Goal: Task Accomplishment & Management: Manage account settings

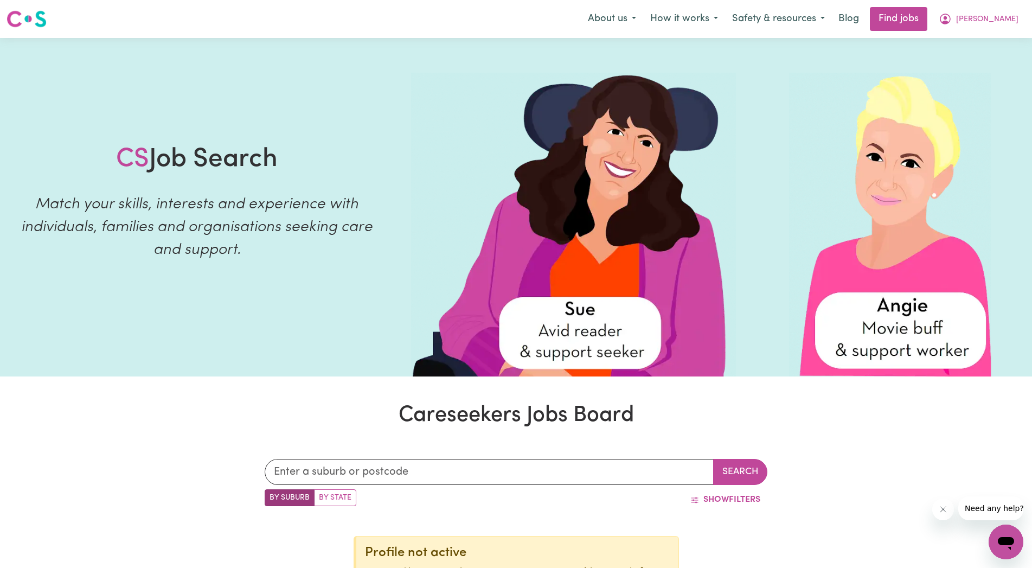
scroll to position [277, 0]
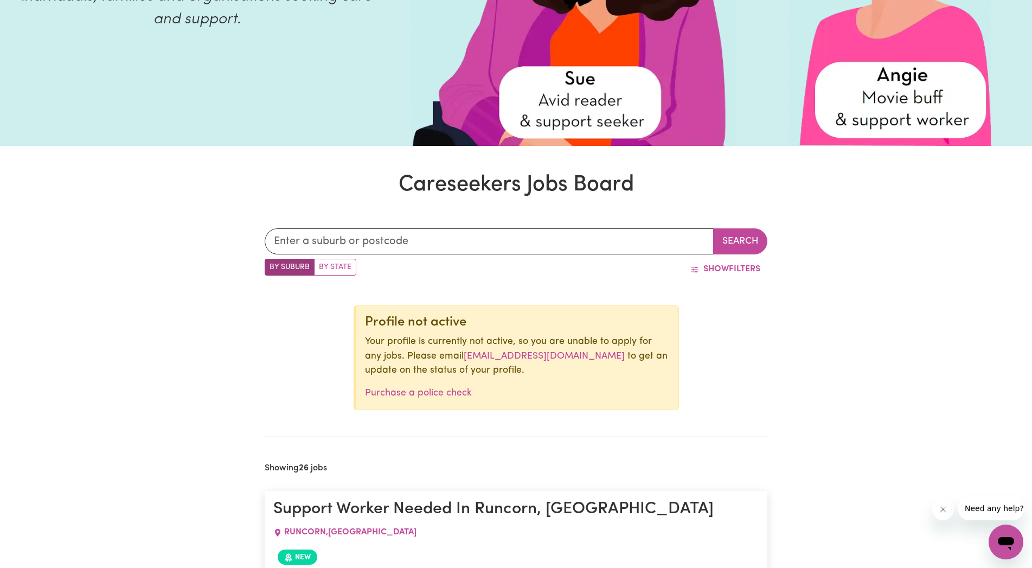
drag, startPoint x: 981, startPoint y: 281, endPoint x: 959, endPoint y: 287, distance: 21.8
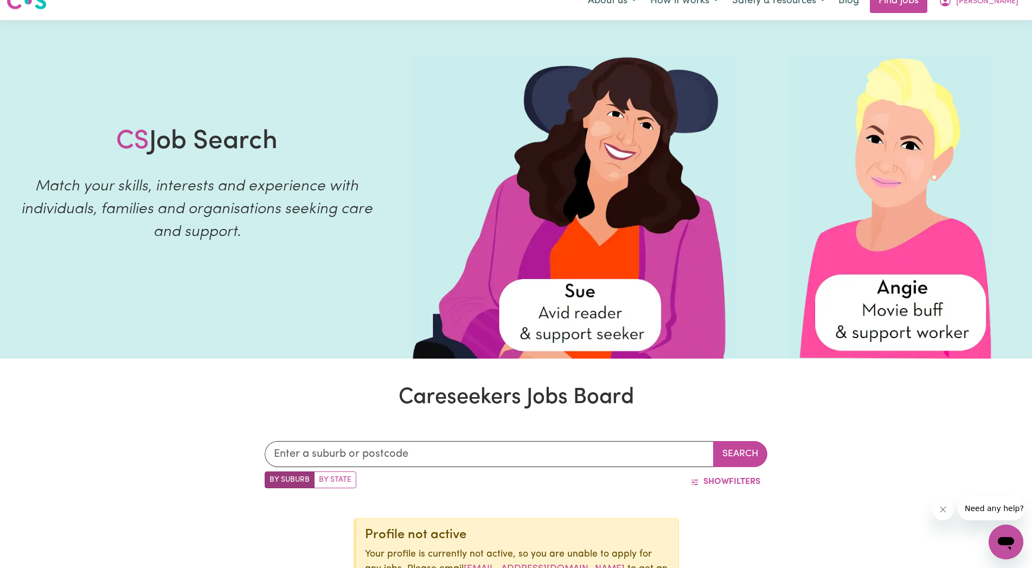
scroll to position [0, 0]
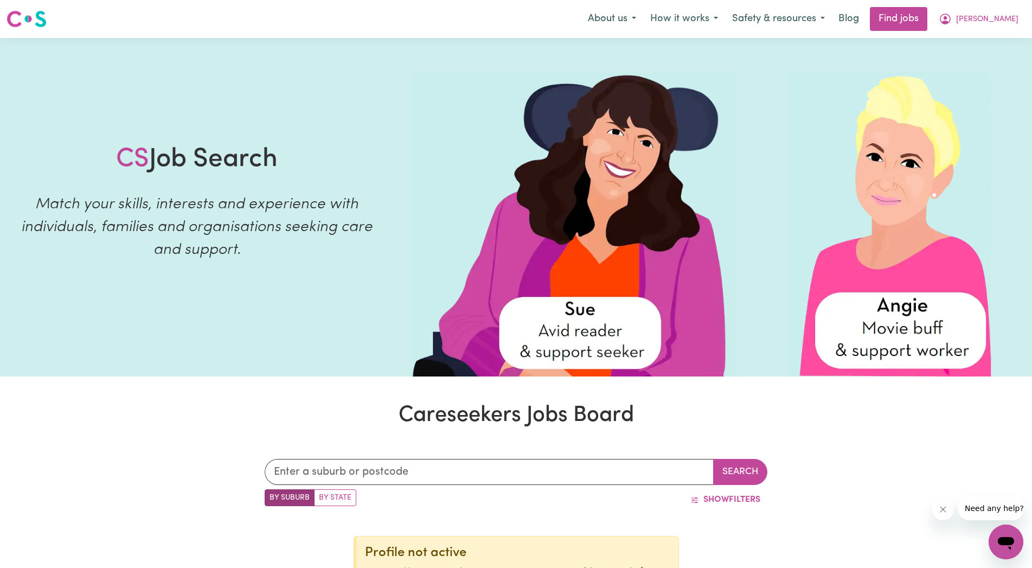
click at [927, 14] on link "Find jobs" at bounding box center [898, 19] width 57 height 24
click at [309, 479] on input "text" at bounding box center [490, 472] width 450 height 26
click at [488, 469] on input "text" at bounding box center [490, 472] width 450 height 26
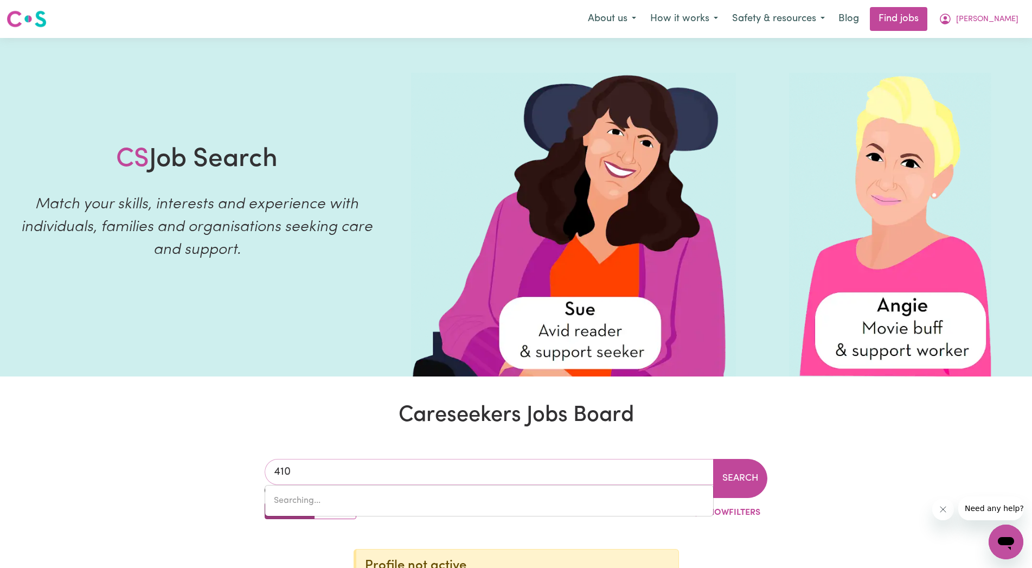
type input "4109"
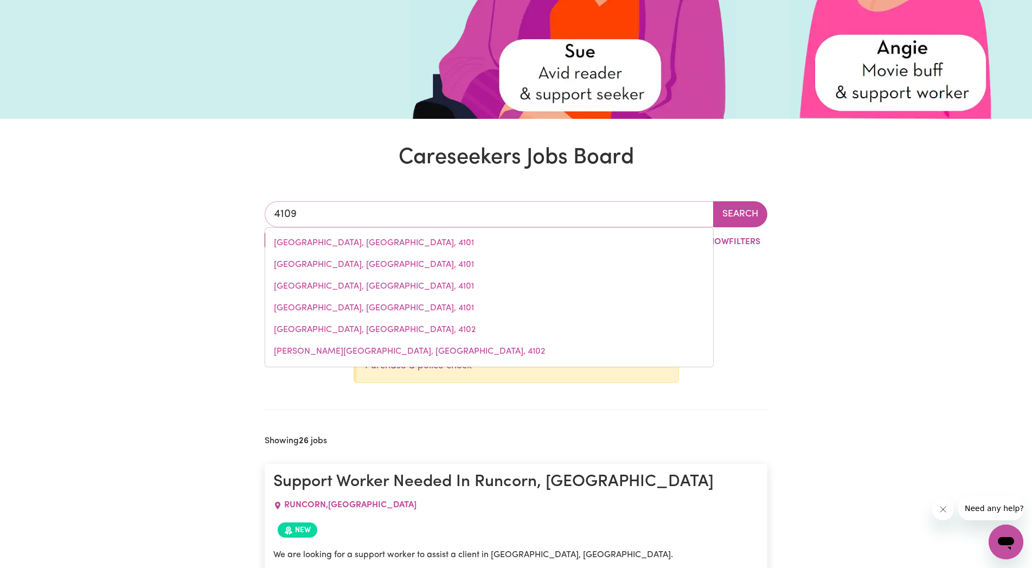
scroll to position [277, 0]
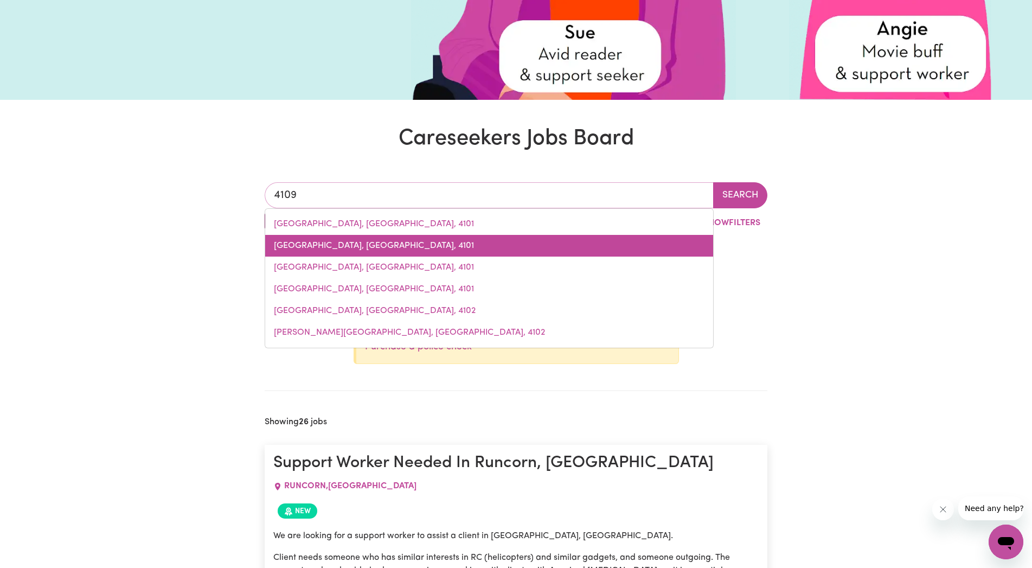
click at [357, 242] on span "[GEOGRAPHIC_DATA], [GEOGRAPHIC_DATA], 4101" at bounding box center [374, 245] width 200 height 9
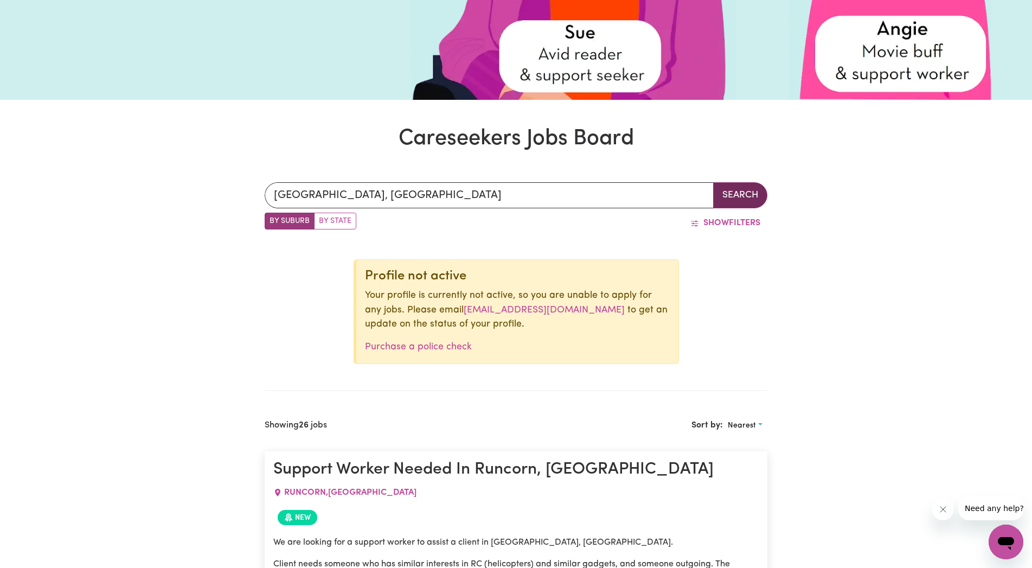
click at [754, 188] on button "Search" at bounding box center [740, 195] width 54 height 26
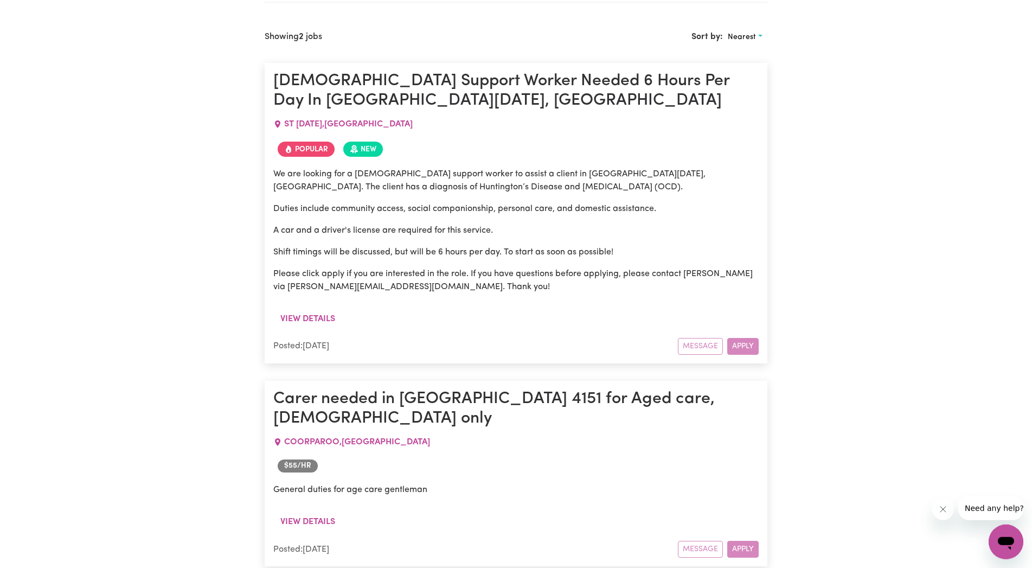
scroll to position [568, 0]
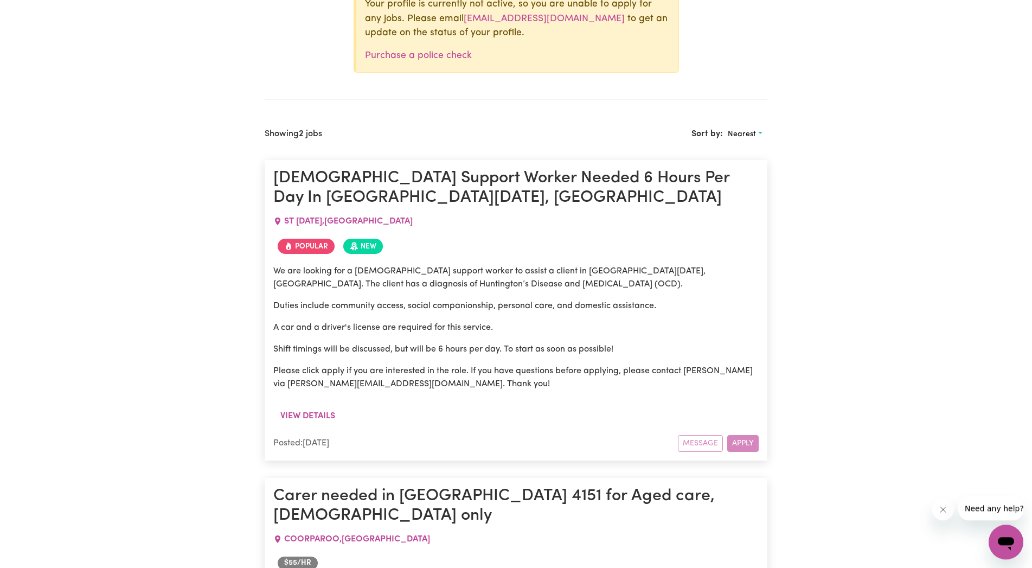
click at [744, 440] on div "Message Apply" at bounding box center [718, 443] width 81 height 17
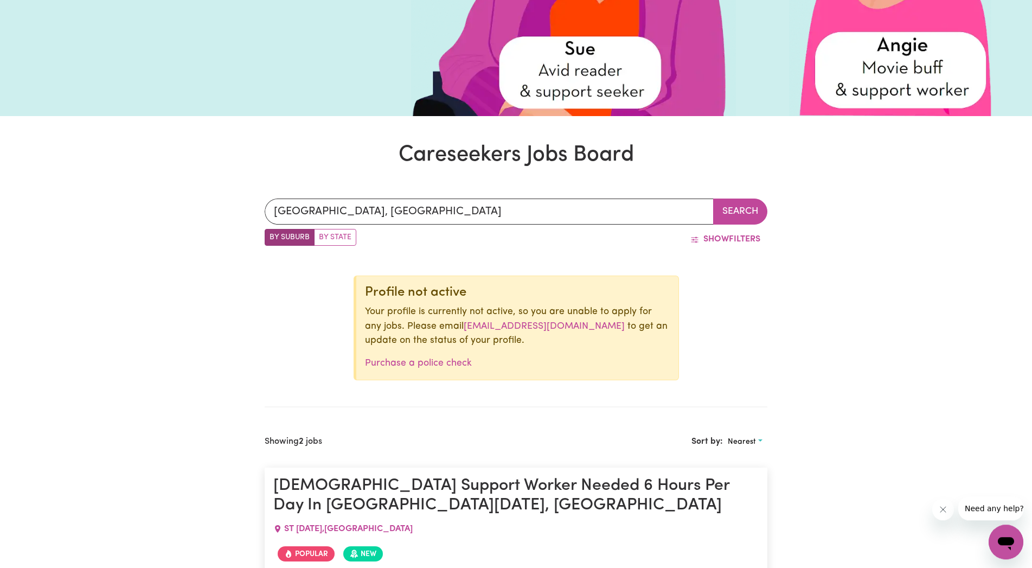
scroll to position [180, 0]
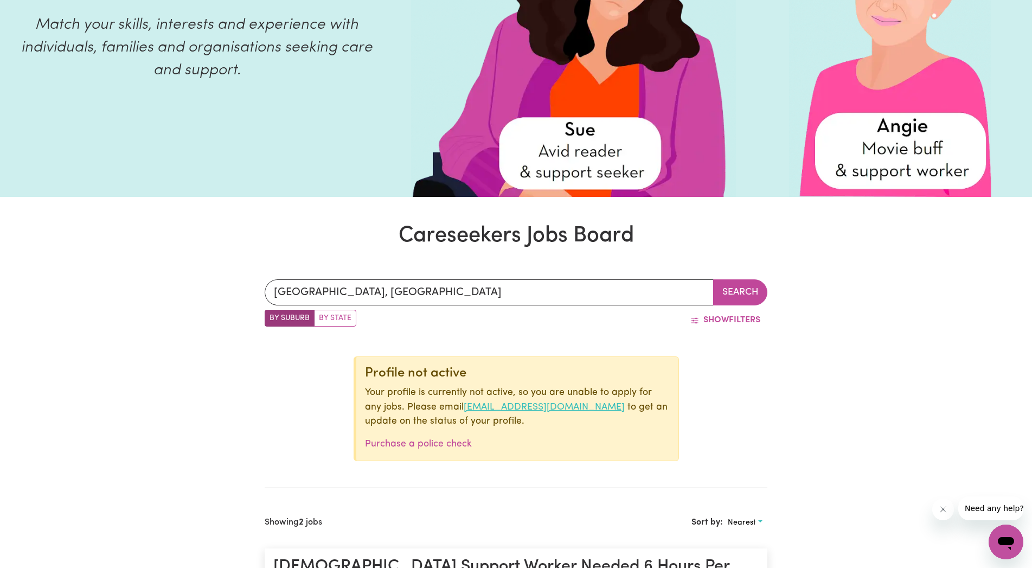
click at [494, 406] on link "[EMAIL_ADDRESS][DOMAIN_NAME]" at bounding box center [544, 406] width 161 height 9
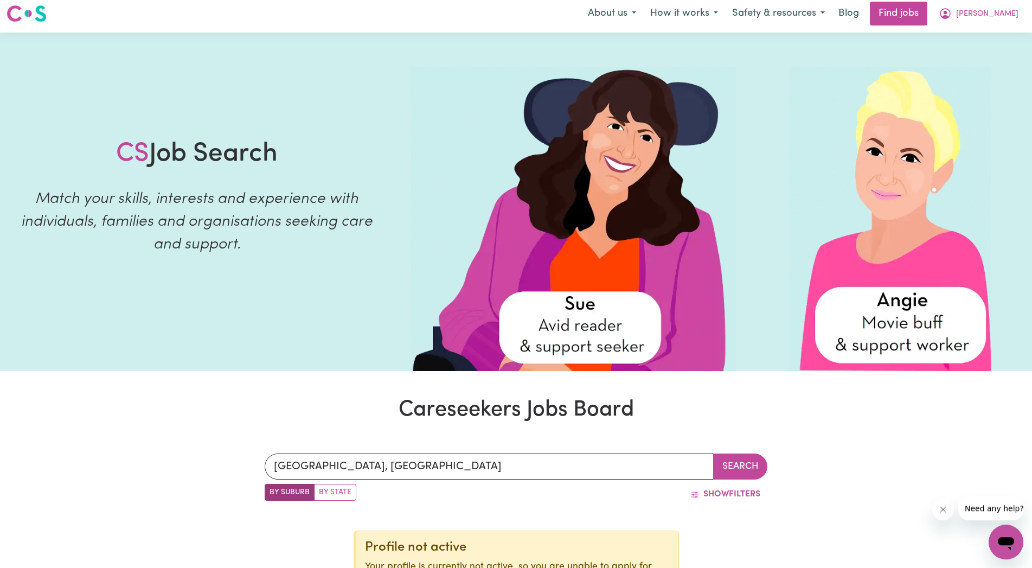
scroll to position [0, 0]
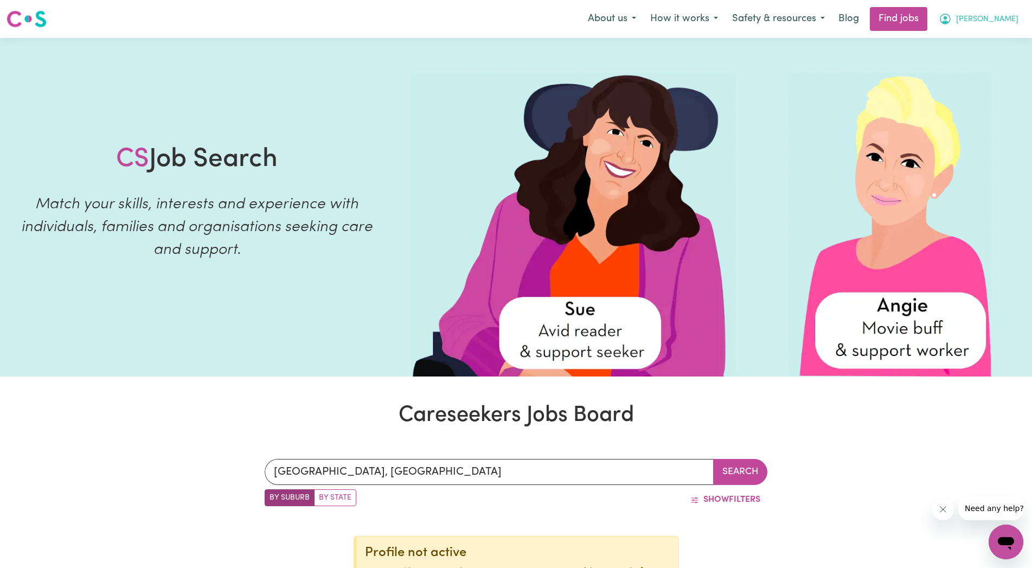
click at [951, 17] on icon "My Account" at bounding box center [945, 19] width 11 height 11
click at [985, 44] on link "My Account" at bounding box center [982, 42] width 86 height 21
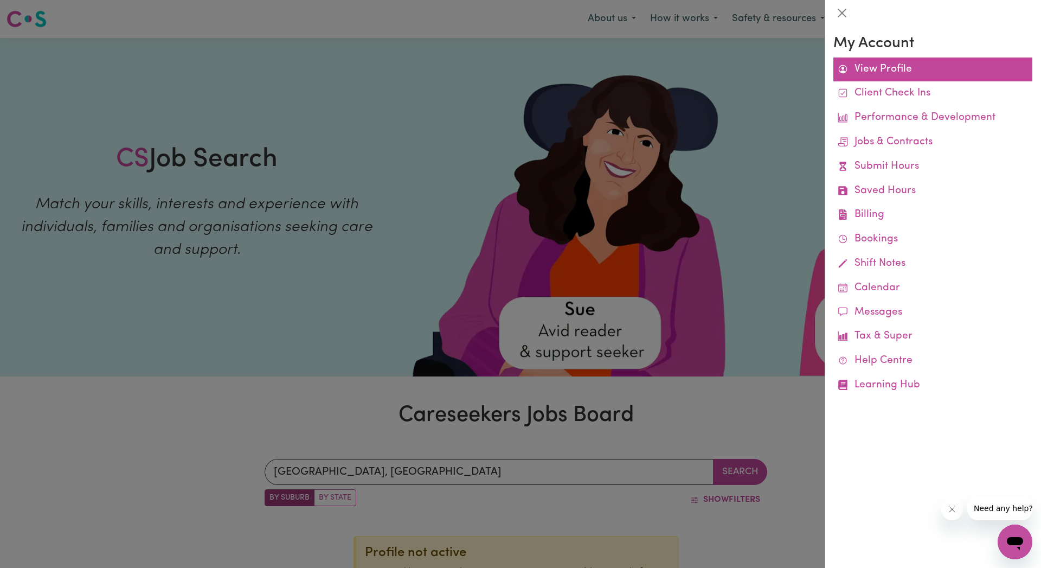
click at [860, 69] on link "View Profile" at bounding box center [933, 69] width 199 height 24
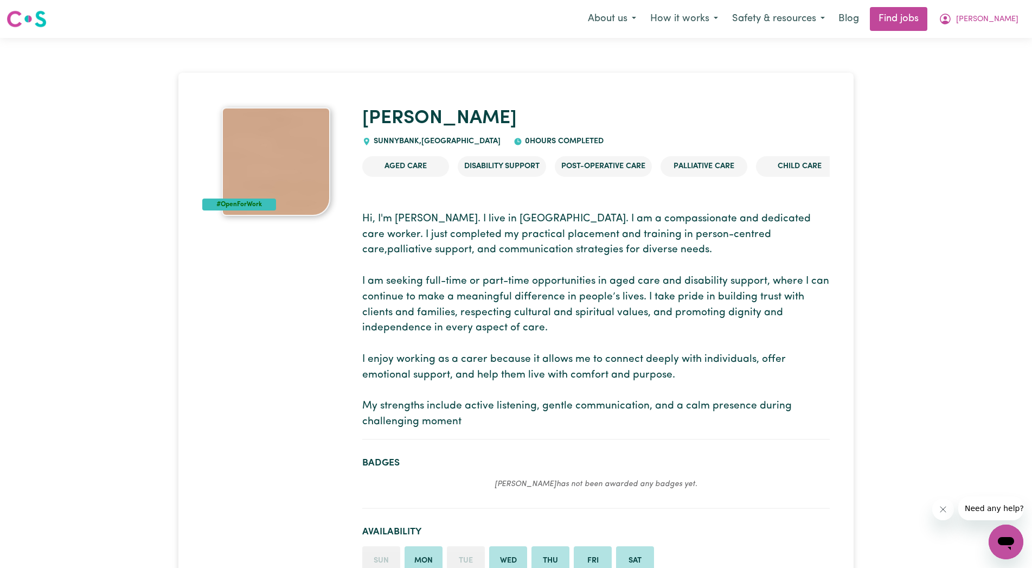
click at [252, 191] on img at bounding box center [276, 161] width 108 height 108
click at [253, 195] on img at bounding box center [276, 161] width 108 height 108
click at [995, 21] on span "[PERSON_NAME]" at bounding box center [987, 20] width 62 height 12
click at [972, 61] on link "My Dashboard" at bounding box center [982, 62] width 86 height 21
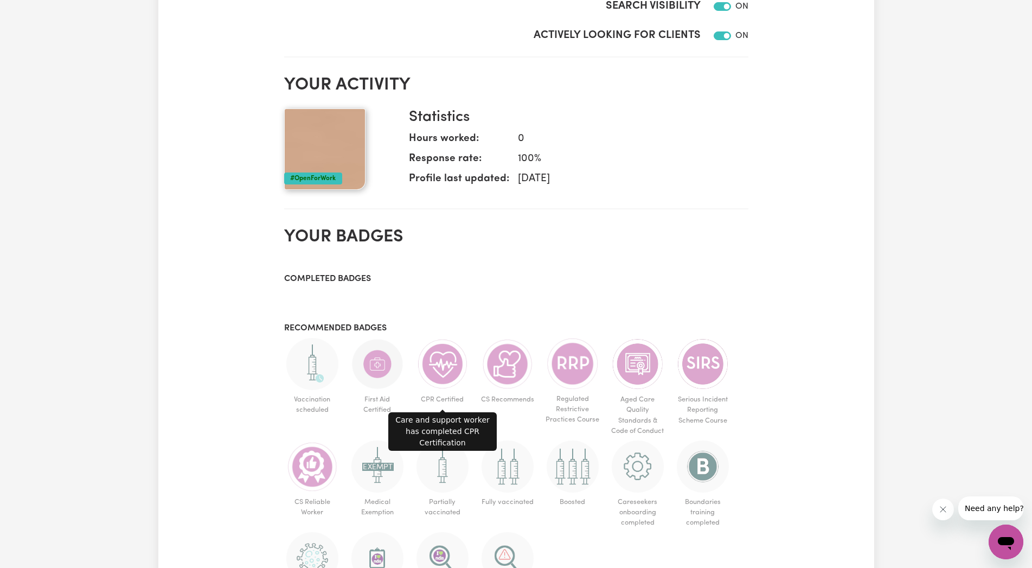
scroll to position [55, 0]
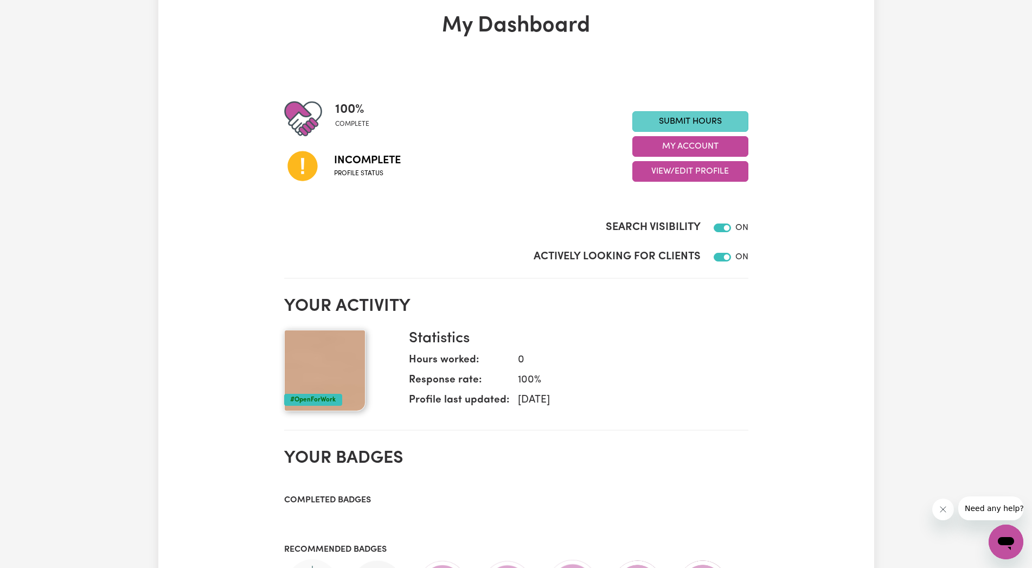
click at [699, 114] on link "Submit Hours" at bounding box center [690, 121] width 116 height 21
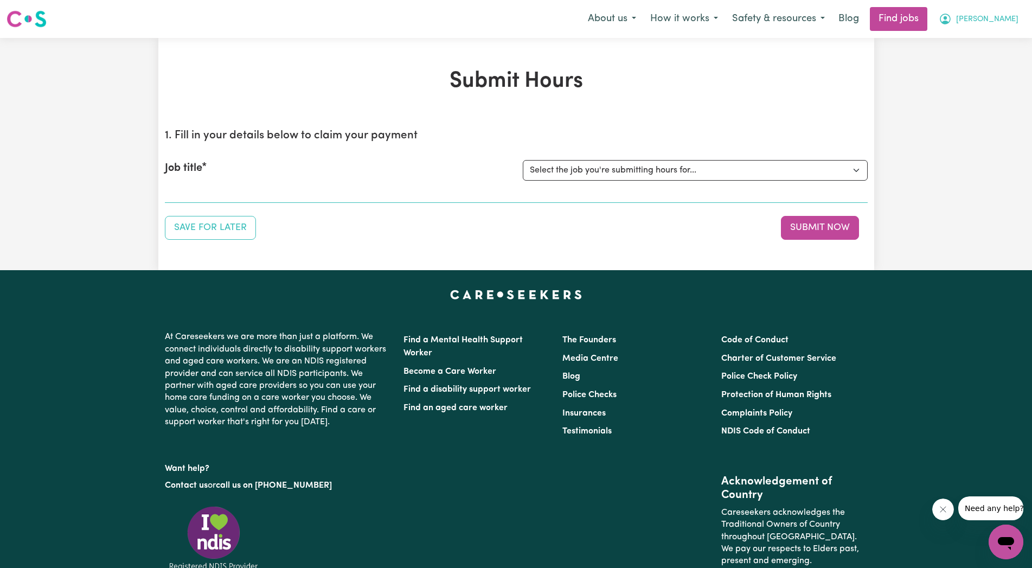
click at [1018, 18] on button "[PERSON_NAME]" at bounding box center [979, 19] width 94 height 23
click at [964, 63] on link "My Dashboard" at bounding box center [982, 62] width 86 height 21
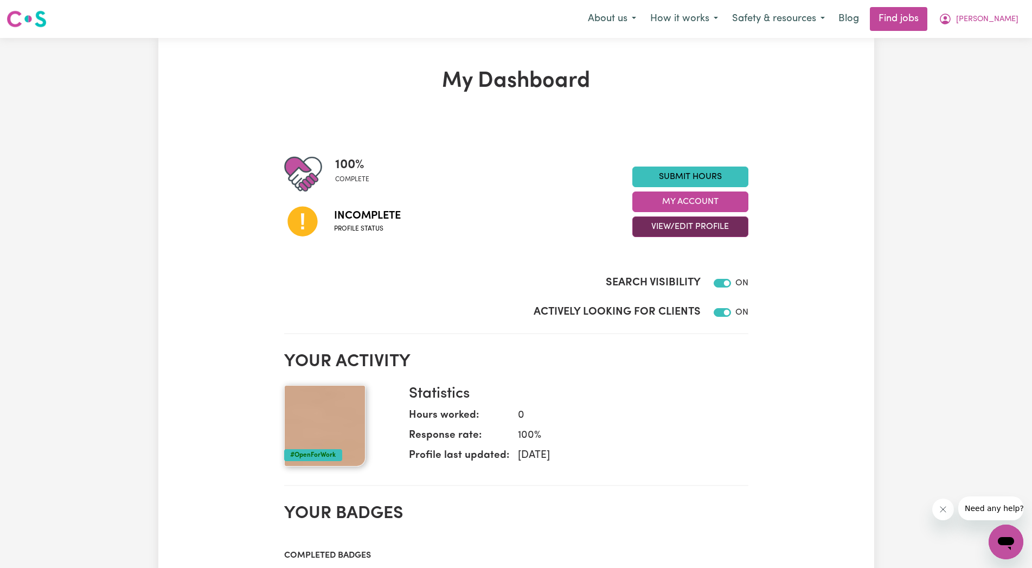
click at [702, 225] on button "View/Edit Profile" at bounding box center [690, 226] width 116 height 21
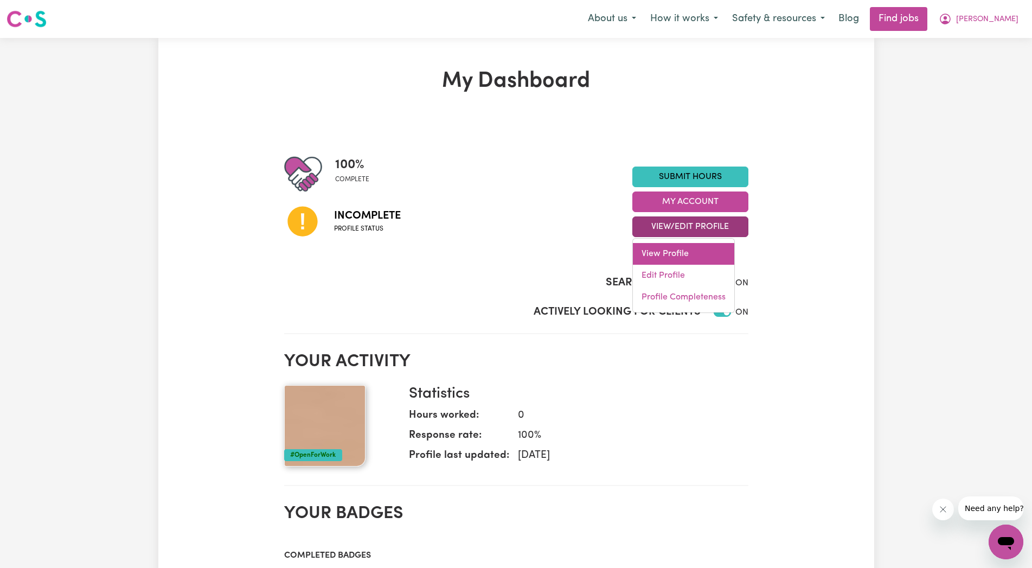
click at [662, 255] on link "View Profile" at bounding box center [683, 254] width 101 height 22
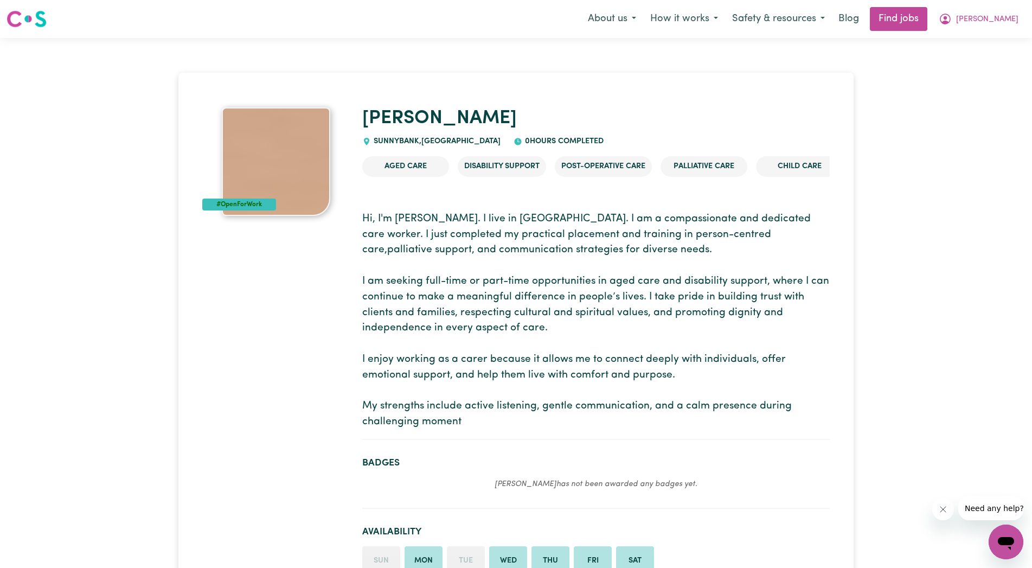
click at [253, 194] on img at bounding box center [276, 161] width 108 height 108
click at [245, 188] on img at bounding box center [276, 161] width 108 height 108
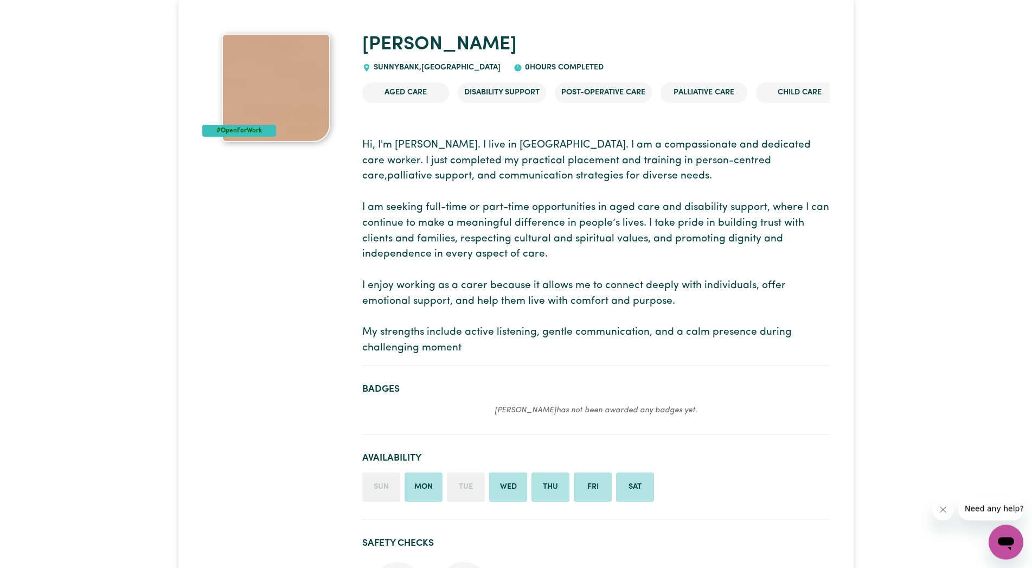
scroll to position [55, 0]
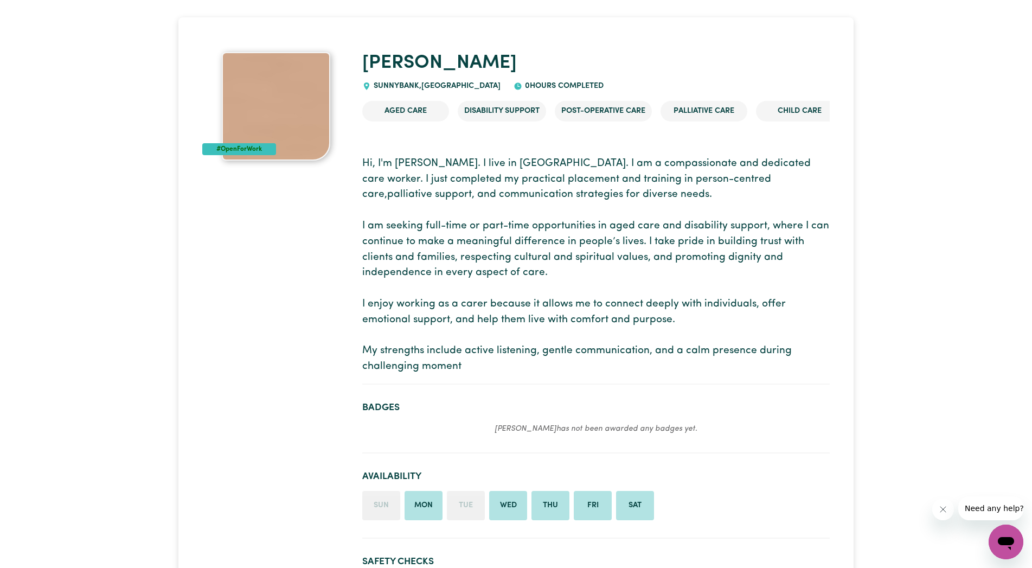
click at [239, 143] on div "#OpenForWork" at bounding box center [239, 149] width 74 height 12
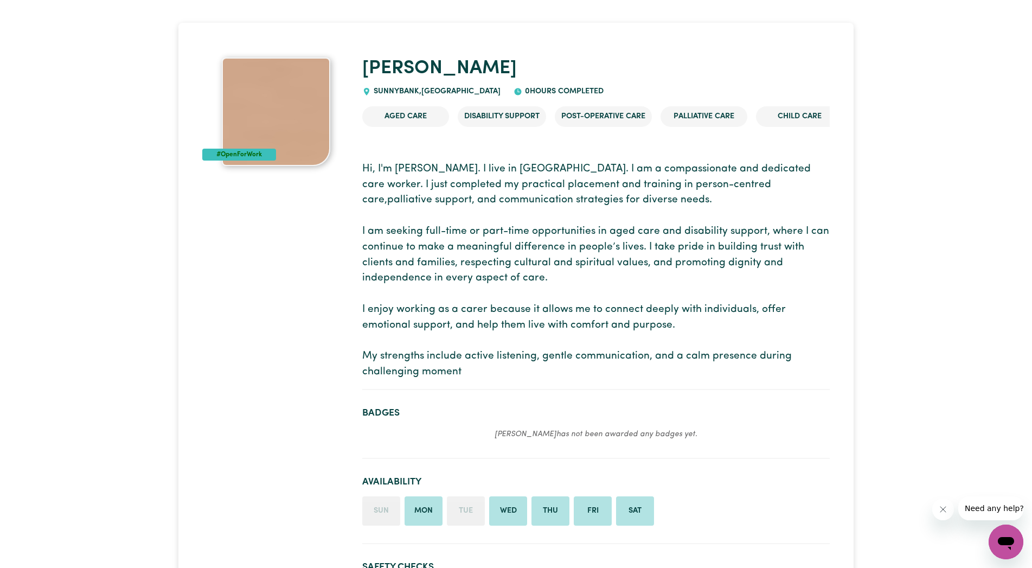
scroll to position [0, 0]
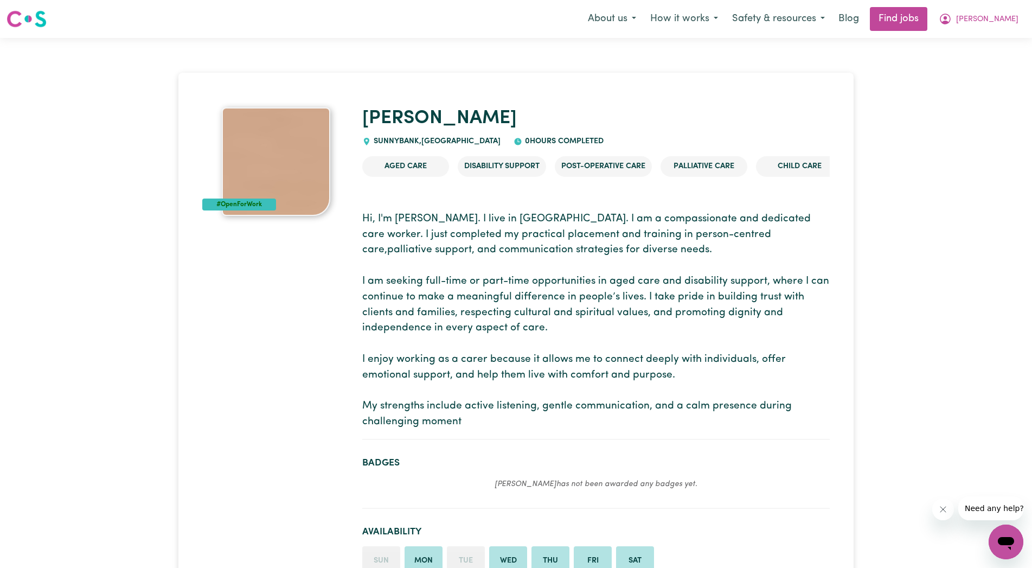
click at [268, 167] on img at bounding box center [276, 161] width 108 height 108
click at [233, 202] on div "#OpenForWork" at bounding box center [239, 205] width 74 height 12
drag, startPoint x: 103, startPoint y: 91, endPoint x: 105, endPoint y: 98, distance: 6.7
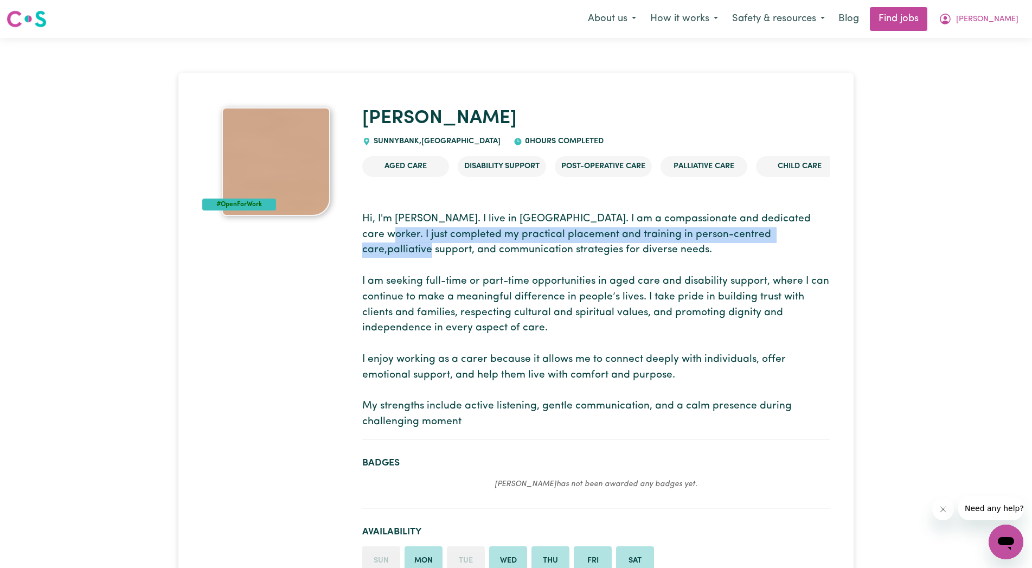
drag, startPoint x: 950, startPoint y: 227, endPoint x: 991, endPoint y: 235, distance: 41.5
click at [1010, 18] on span "[PERSON_NAME]" at bounding box center [987, 20] width 62 height 12
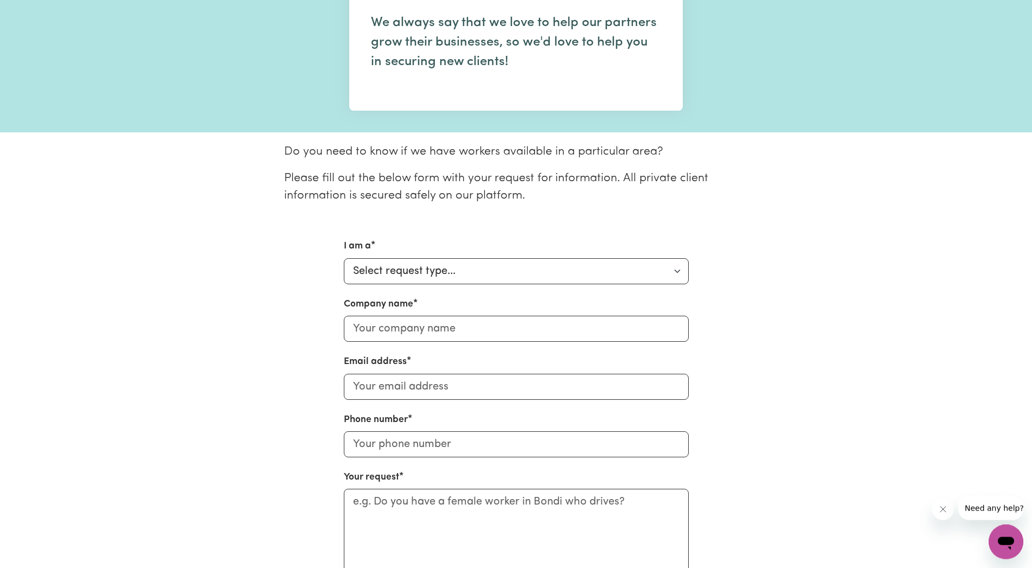
scroll to position [277, 0]
